Goal: Task Accomplishment & Management: Use online tool/utility

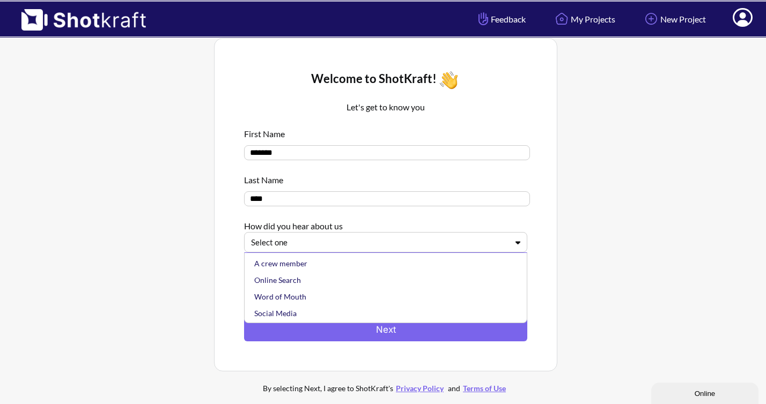
click at [426, 251] on div "Select one" at bounding box center [385, 242] width 283 height 20
click at [420, 283] on div "Online Search" at bounding box center [388, 280] width 272 height 17
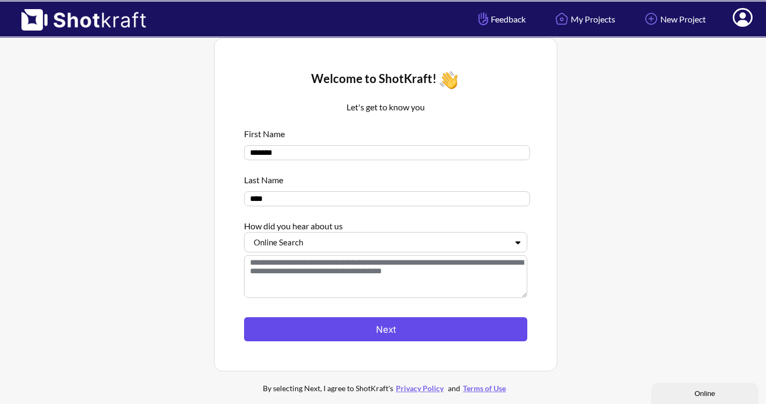
click at [418, 332] on button "Next" at bounding box center [385, 329] width 283 height 24
click at [421, 324] on button "Next" at bounding box center [385, 329] width 283 height 24
click at [410, 334] on button "Next" at bounding box center [385, 329] width 283 height 24
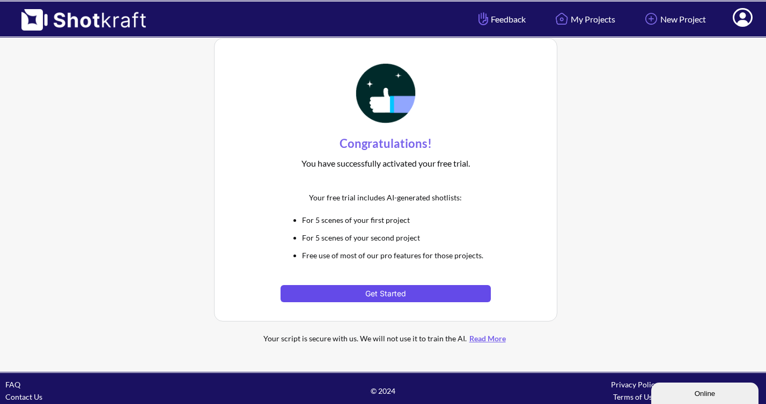
click at [408, 290] on button "Get Started" at bounding box center [385, 293] width 210 height 17
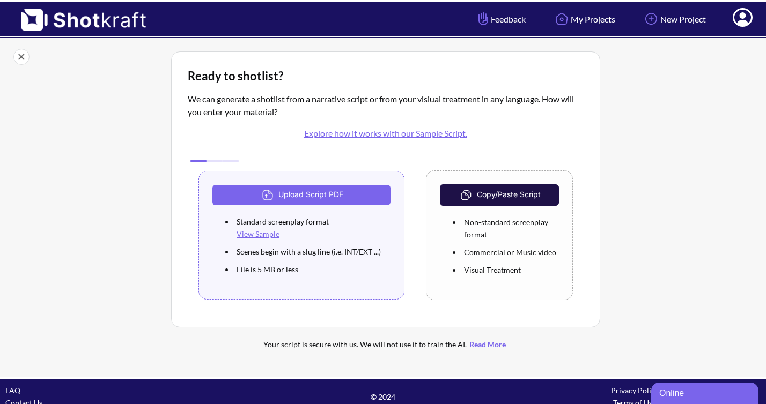
scroll to position [12, 0]
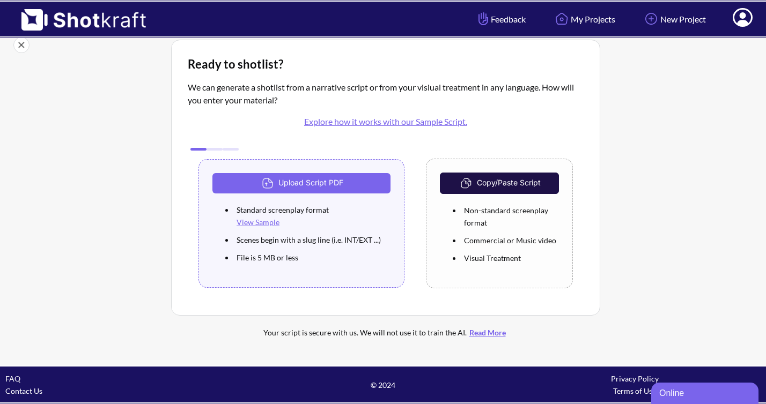
click at [409, 122] on link "Explore how it works with our Sample Script." at bounding box center [385, 121] width 163 height 10
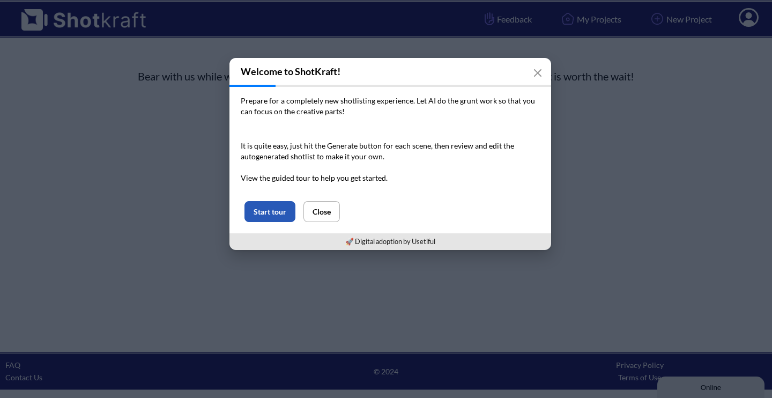
click at [282, 219] on button "Start tour" at bounding box center [270, 211] width 51 height 21
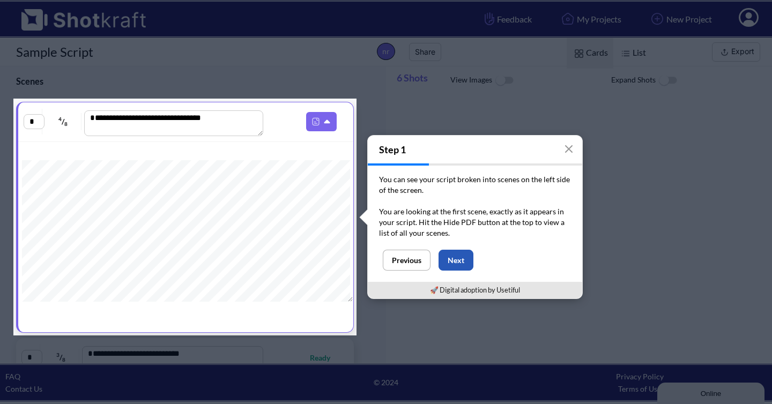
click at [464, 262] on button "Next" at bounding box center [456, 260] width 35 height 21
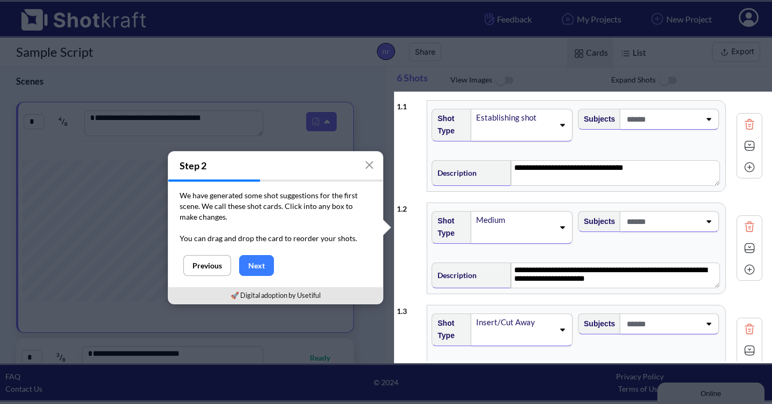
click at [537, 131] on span at bounding box center [514, 132] width 79 height 15
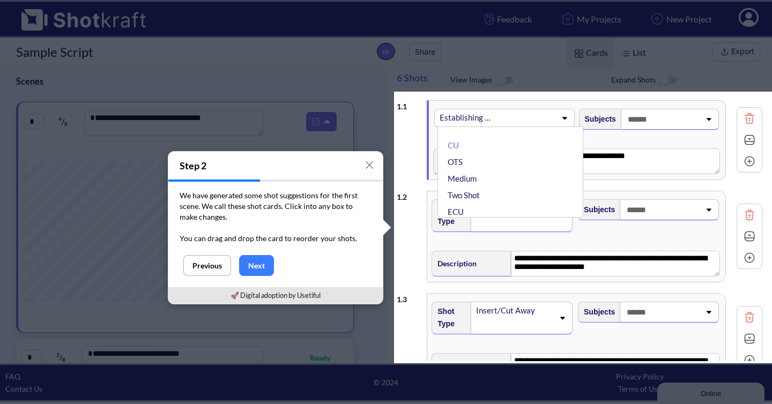
click at [538, 130] on div "CU OTS Medium Two Shot ECU Wide Master shot Cowboy Insert POV Full Shot Establi…" at bounding box center [510, 172] width 145 height 91
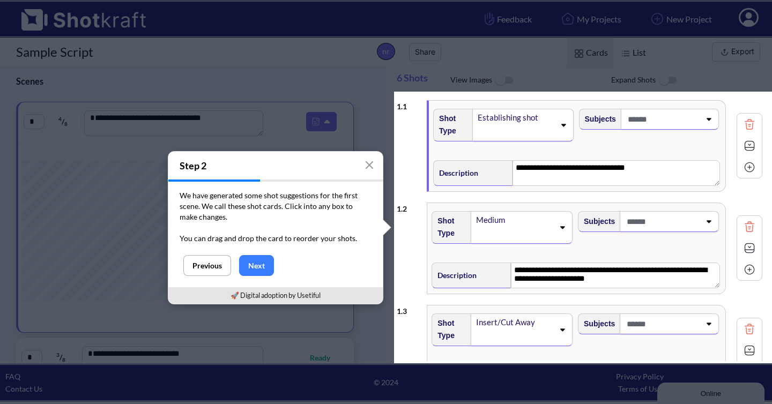
click at [538, 130] on span at bounding box center [516, 132] width 78 height 15
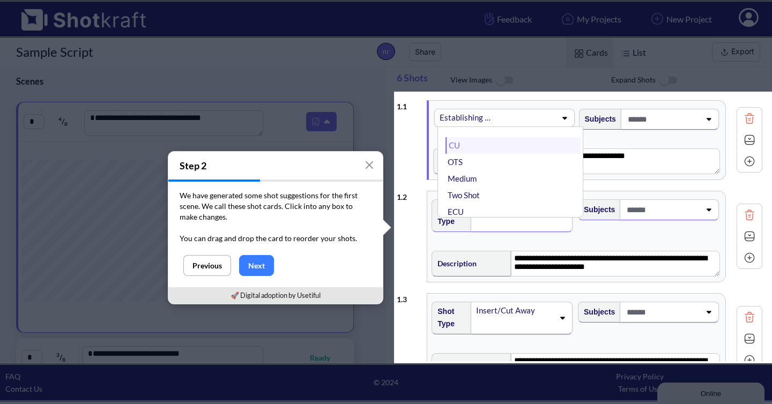
click at [481, 148] on li "CU" at bounding box center [513, 145] width 135 height 17
